Goal: Go to known website: Go to known website

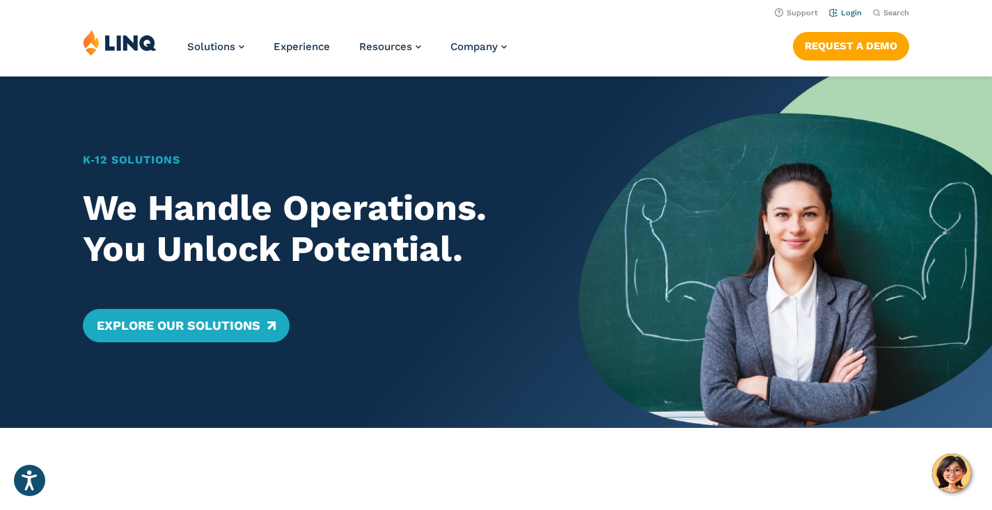
click at [849, 15] on link "Login" at bounding box center [845, 12] width 33 height 9
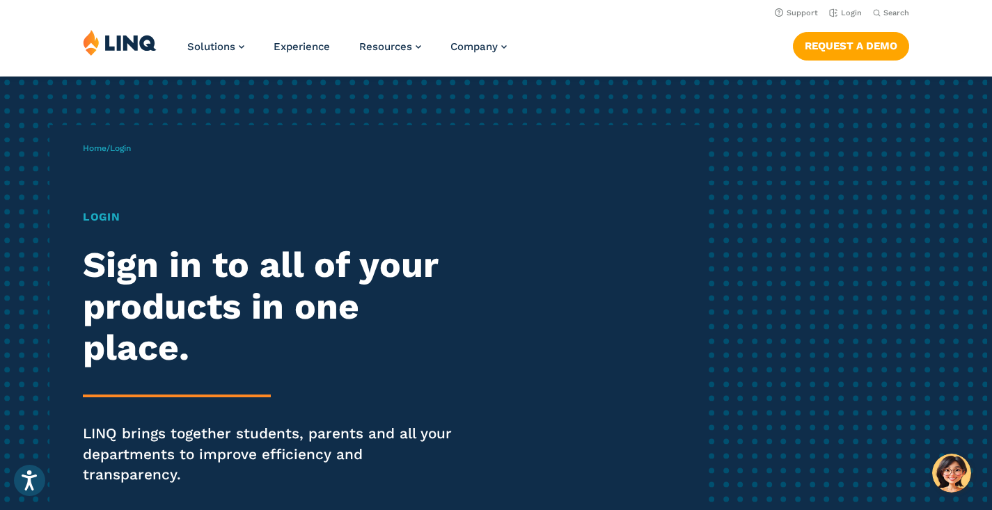
click at [244, 303] on h2 "Sign in to all of your products in one place." at bounding box center [274, 305] width 382 height 123
click at [109, 214] on h1 "Login" at bounding box center [274, 217] width 382 height 17
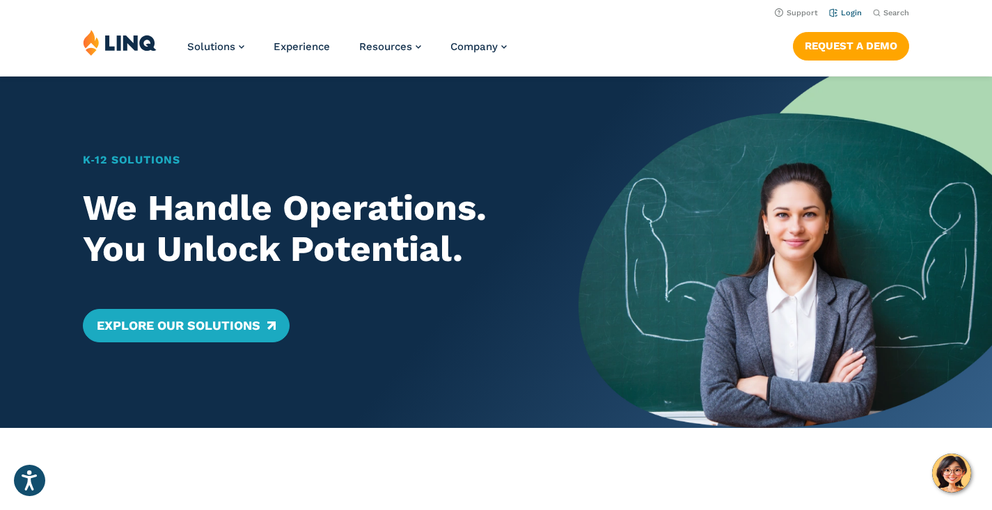
click at [850, 12] on link "Login" at bounding box center [845, 12] width 33 height 9
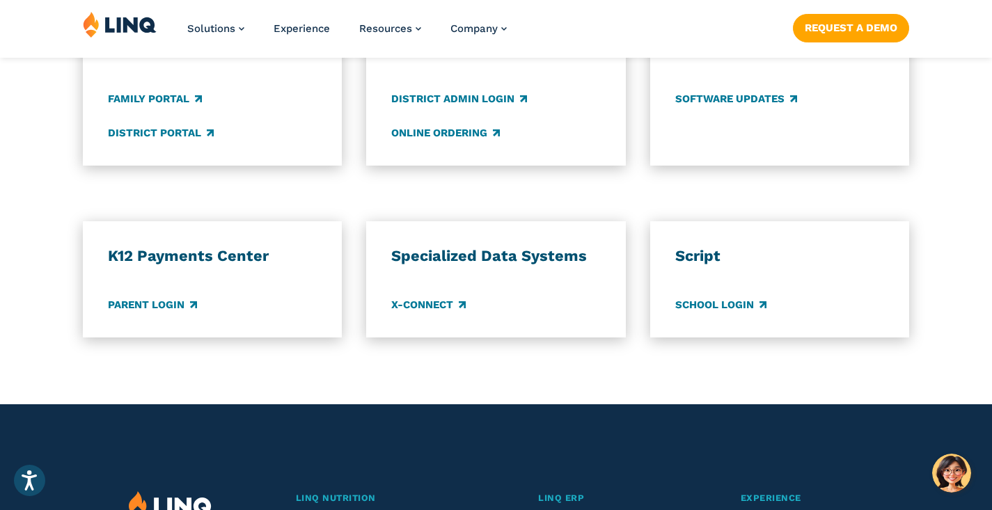
scroll to position [1206, 0]
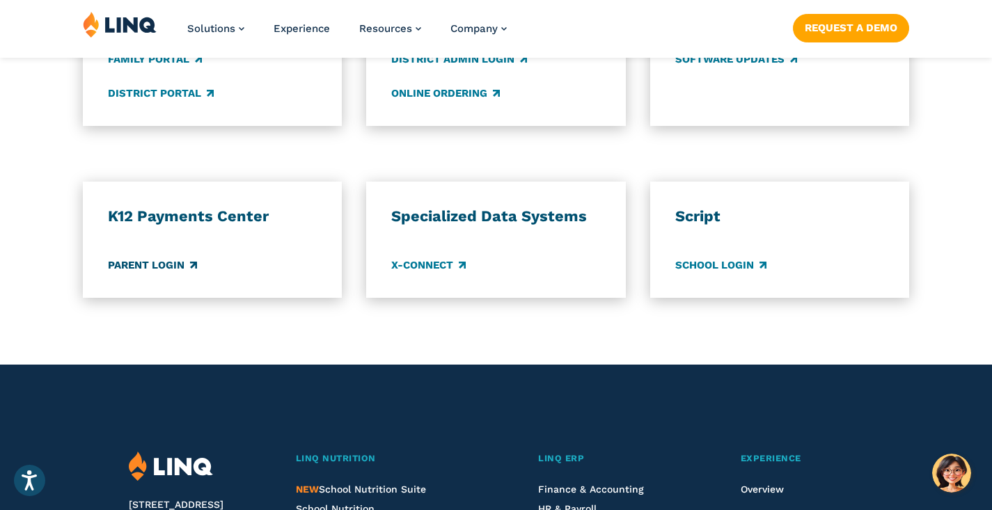
click at [150, 258] on link "Parent Login" at bounding box center [152, 265] width 89 height 15
